Goal: Information Seeking & Learning: Learn about a topic

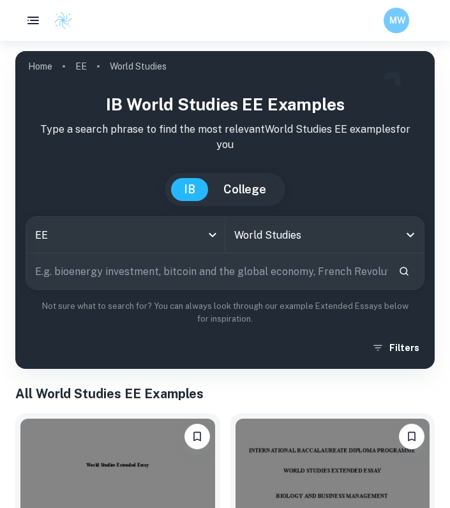
scroll to position [327, 0]
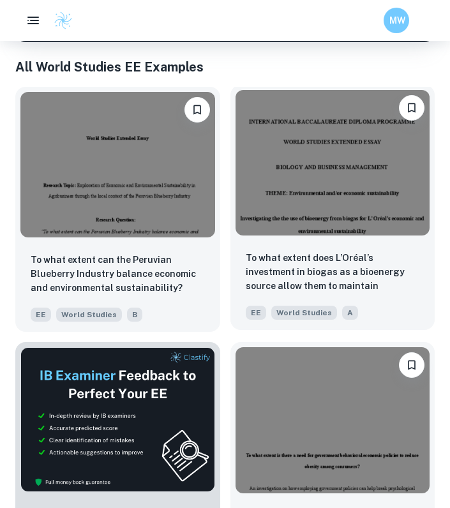
click at [303, 249] on div "To what extent does L’Oréal’s investment in biogas as a bioenergy source allow …" at bounding box center [332, 285] width 205 height 89
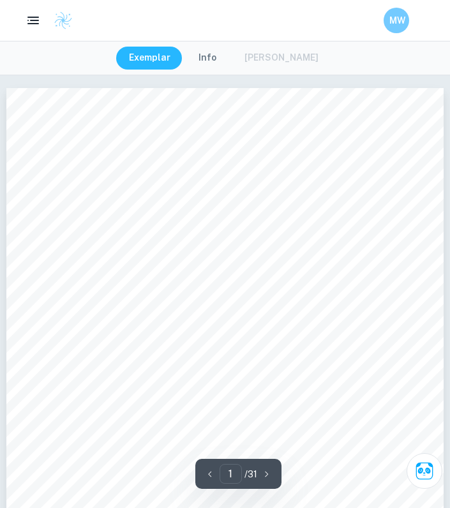
scroll to position [101, 0]
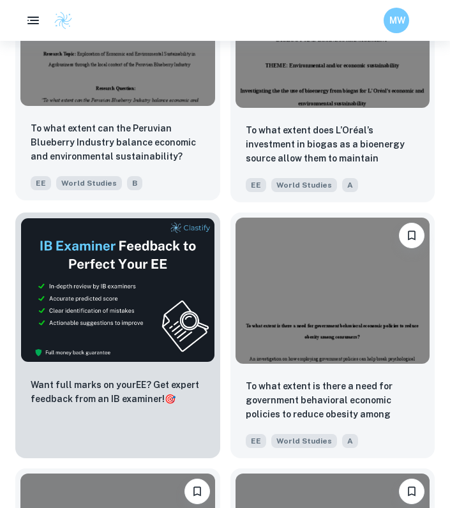
scroll to position [565, 0]
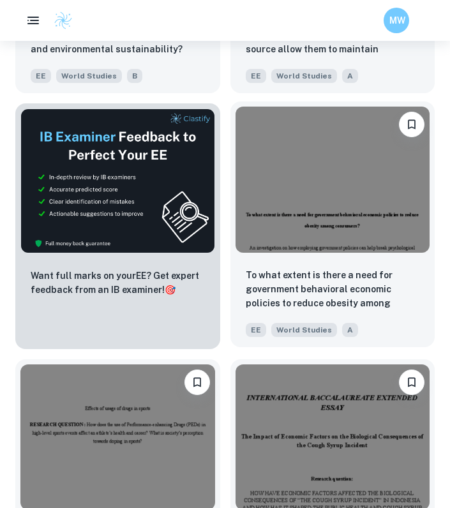
click at [325, 225] on img at bounding box center [332, 179] width 195 height 145
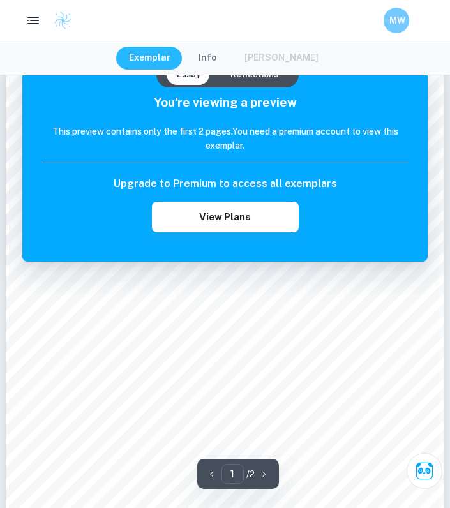
scroll to position [25, 0]
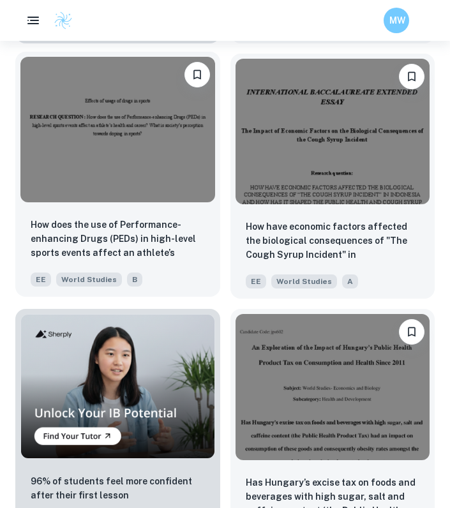
scroll to position [942, 0]
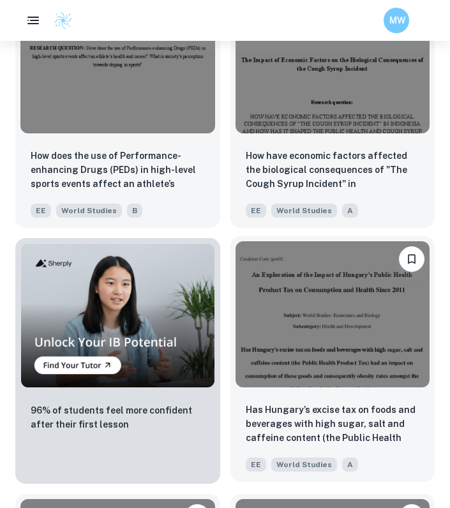
click at [368, 316] on img at bounding box center [332, 313] width 195 height 145
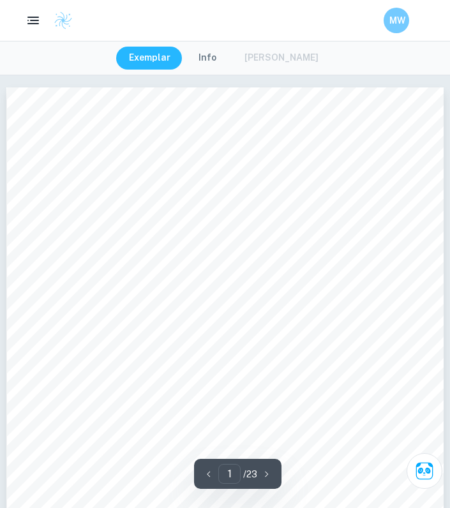
scroll to position [3, 0]
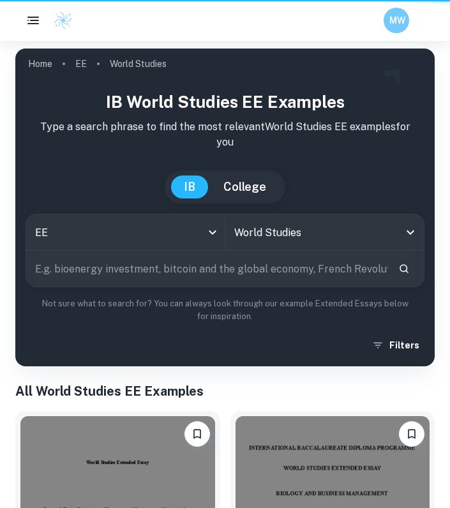
scroll to position [942, 0]
